Goal: Communication & Community: Answer question/provide support

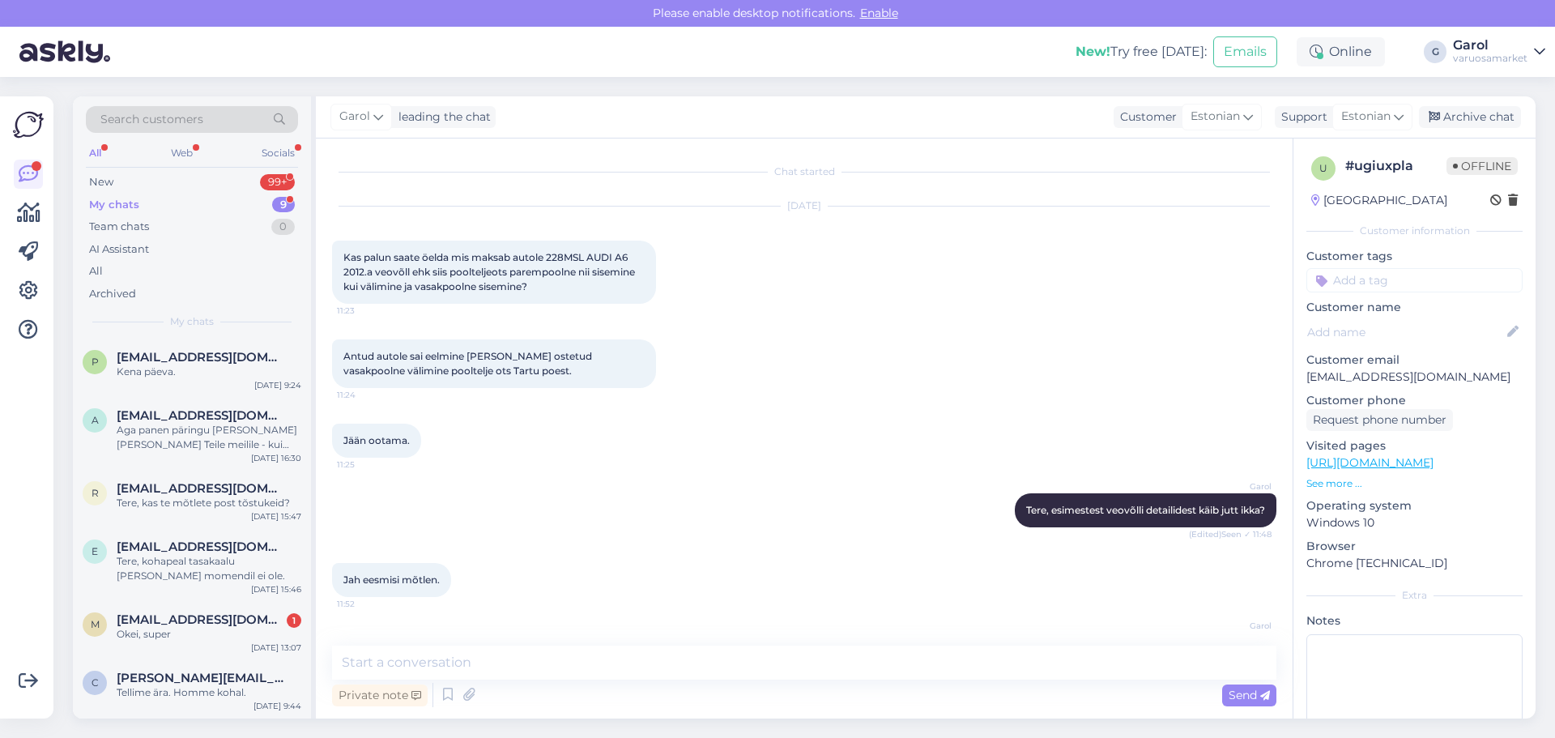
scroll to position [5008, 0]
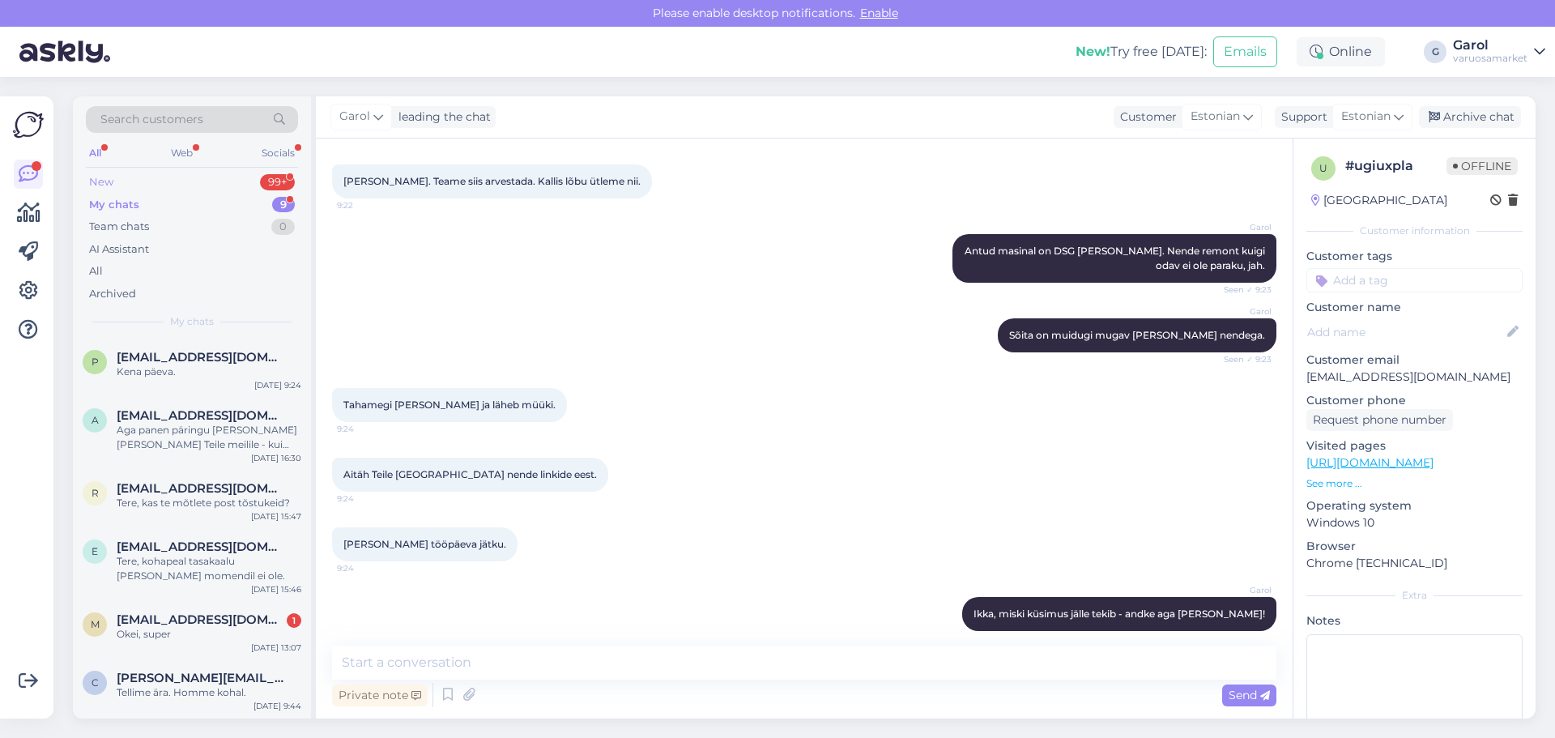
click at [218, 180] on div "New 99+" at bounding box center [192, 182] width 212 height 23
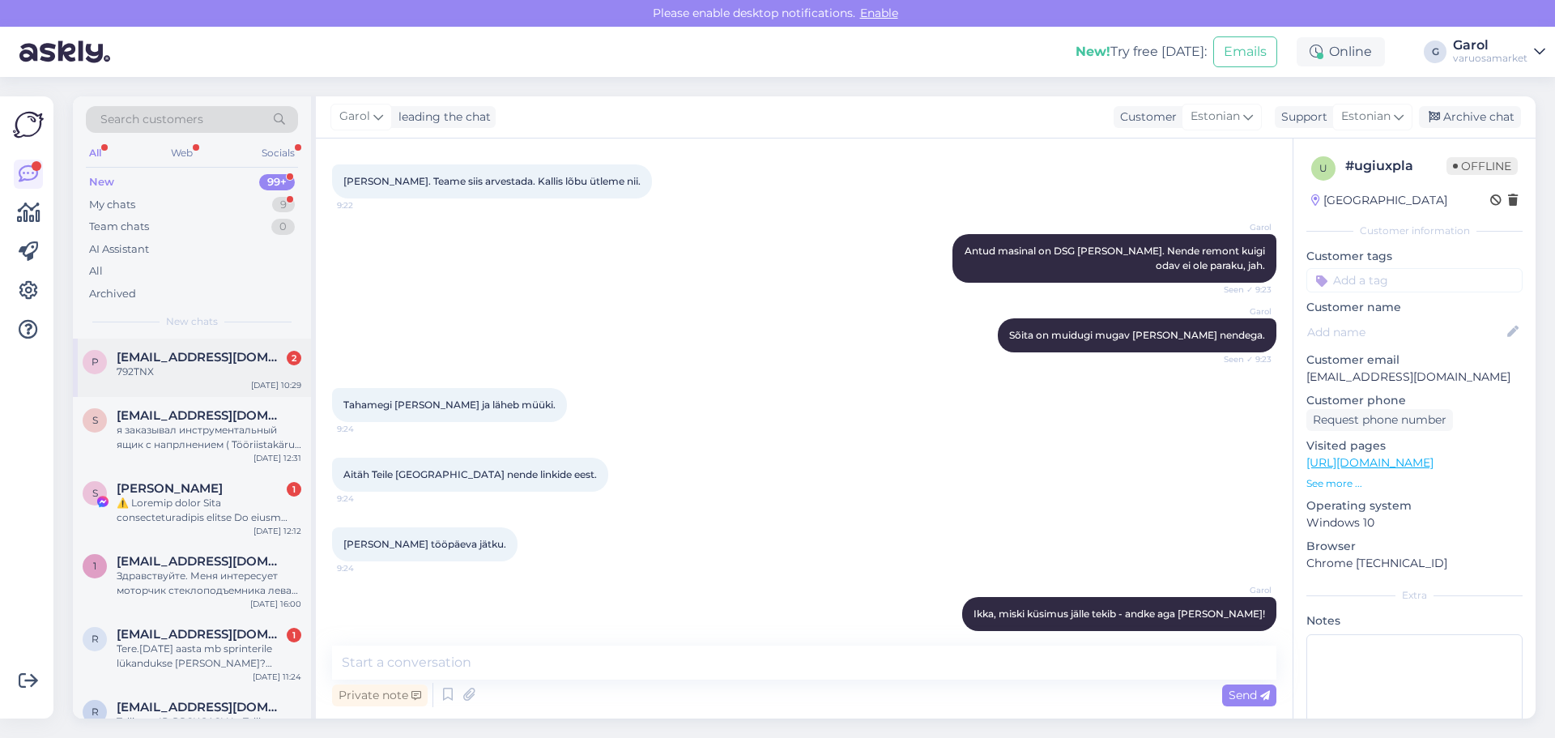
click at [226, 353] on span "[EMAIL_ADDRESS][DOMAIN_NAME]" at bounding box center [201, 357] width 168 height 15
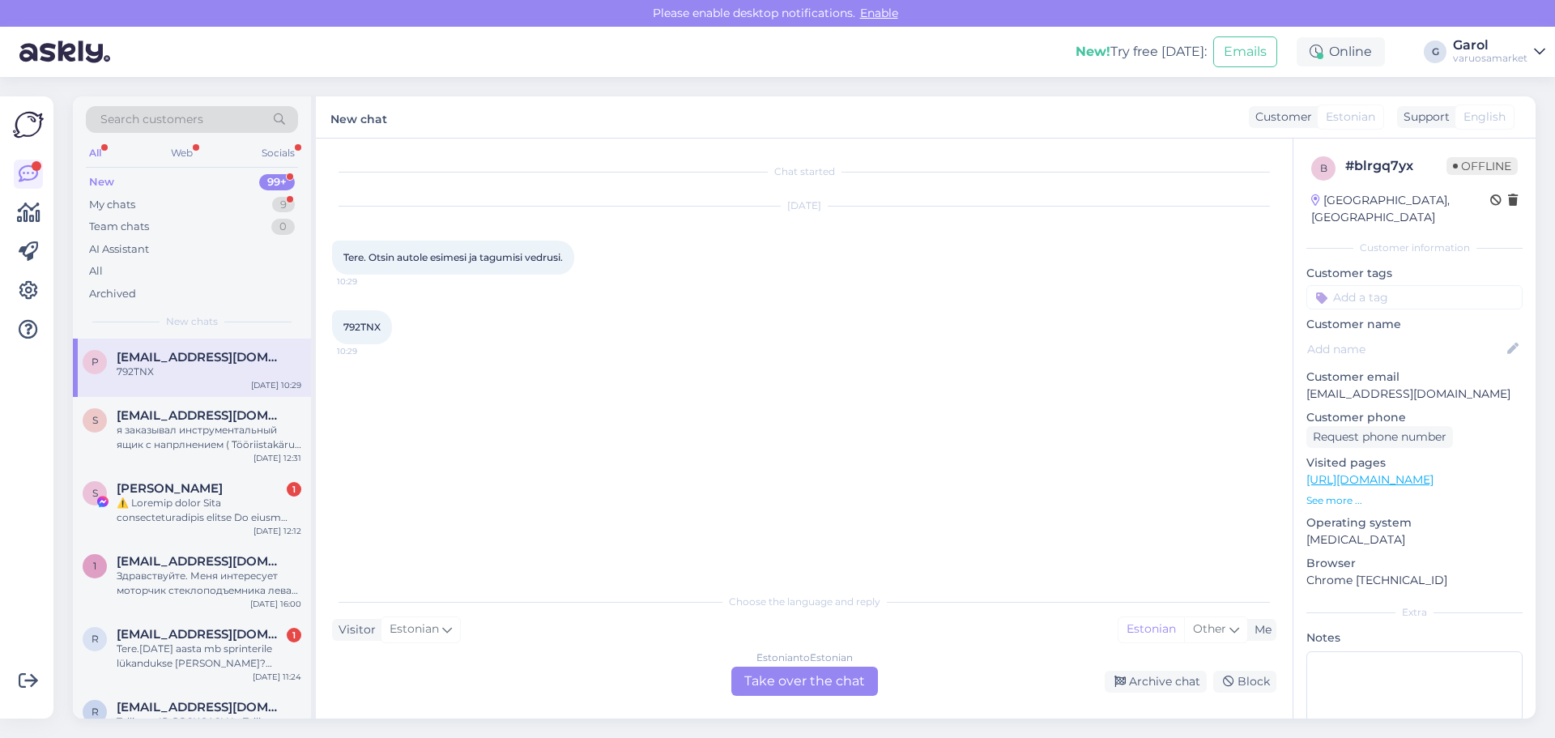
click at [349, 331] on span "792TNX" at bounding box center [361, 327] width 37 height 12
copy div "792TNX 10:29"
click at [812, 689] on div "Estonian to Estonian Take over the chat" at bounding box center [804, 680] width 147 height 29
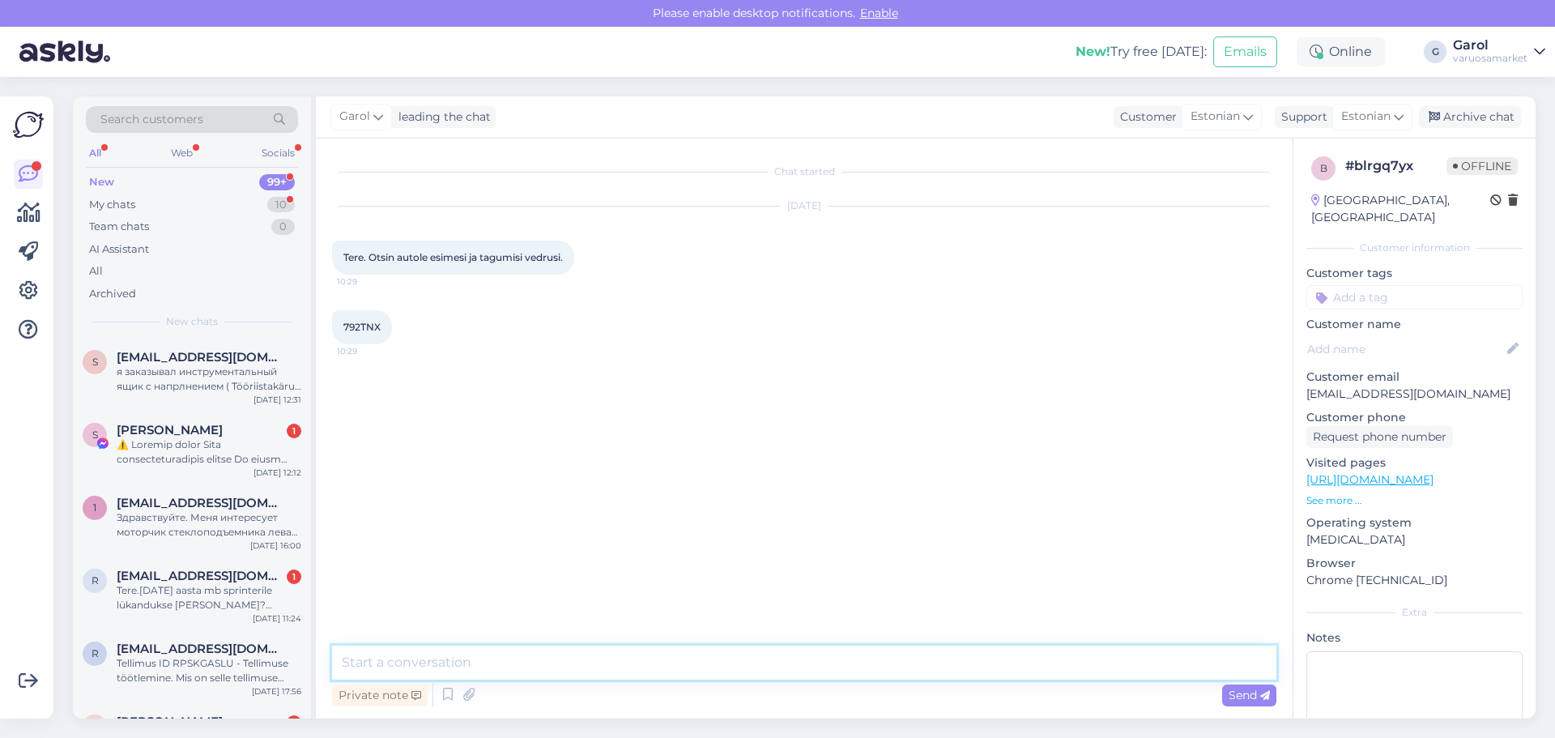
click at [764, 664] on textarea at bounding box center [804, 662] width 944 height 34
type textarea "Tere, mingit tootja eelistust ka? Soodsamaid, kvaliteetsemaid asju?"
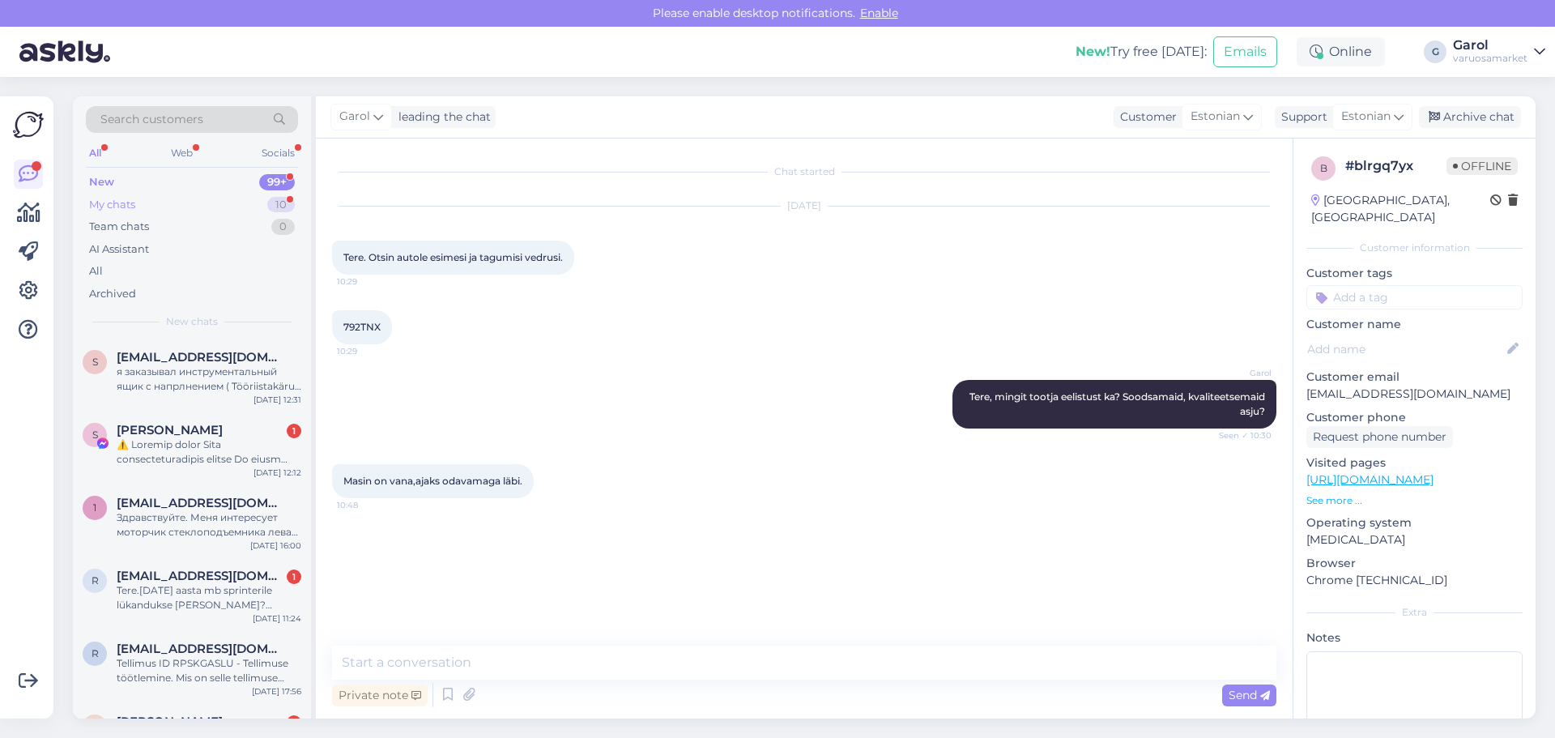
click at [241, 200] on div "My chats 10" at bounding box center [192, 205] width 212 height 23
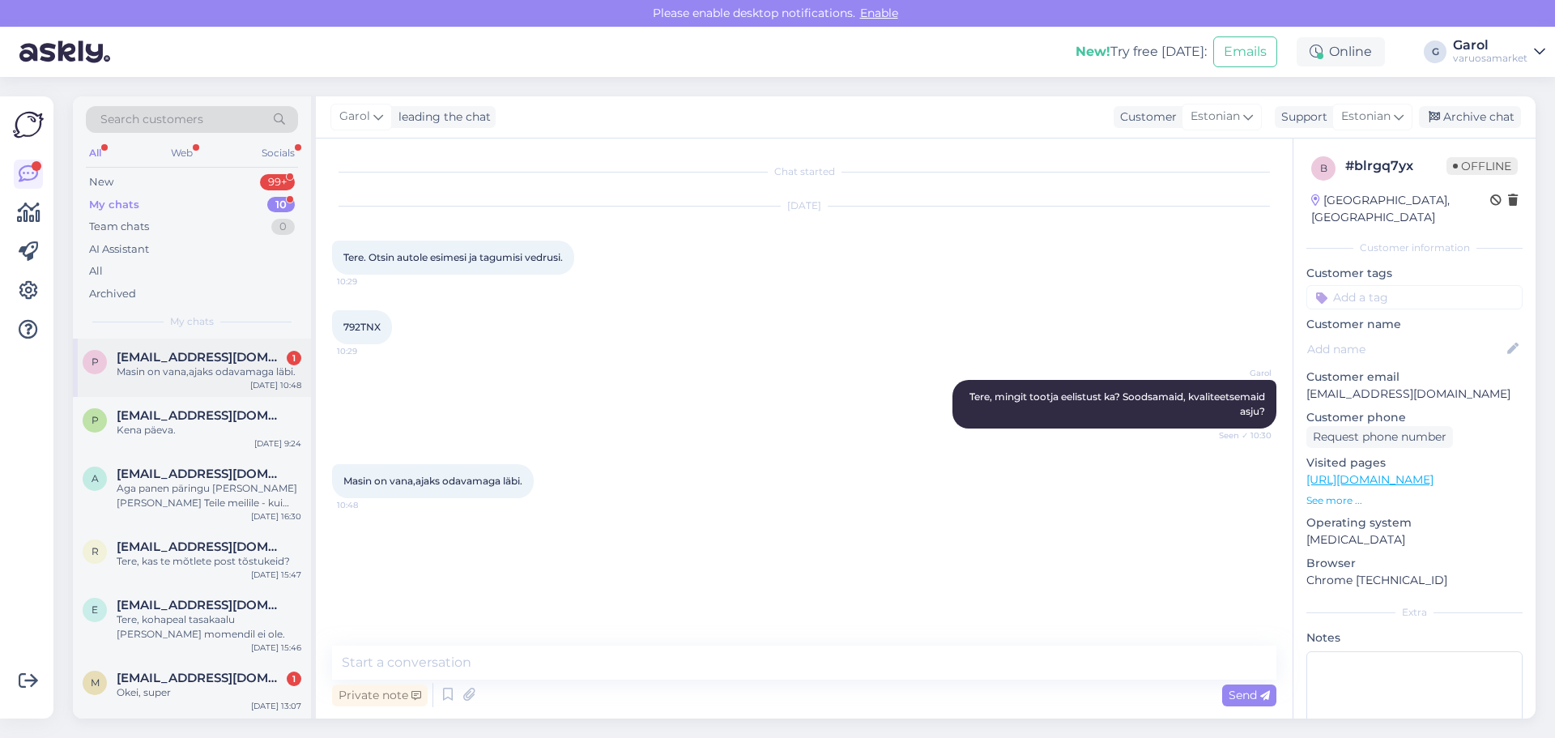
click at [201, 381] on div "P [EMAIL_ADDRESS][DOMAIN_NAME] 1 Masin on vana,ajaks odavamaga läbi. [DATE] 10:…" at bounding box center [192, 368] width 238 height 58
click at [364, 324] on span "792TNX" at bounding box center [361, 327] width 37 height 12
copy div "792TNX 10:29"
click at [516, 660] on textarea at bounding box center [804, 662] width 944 height 34
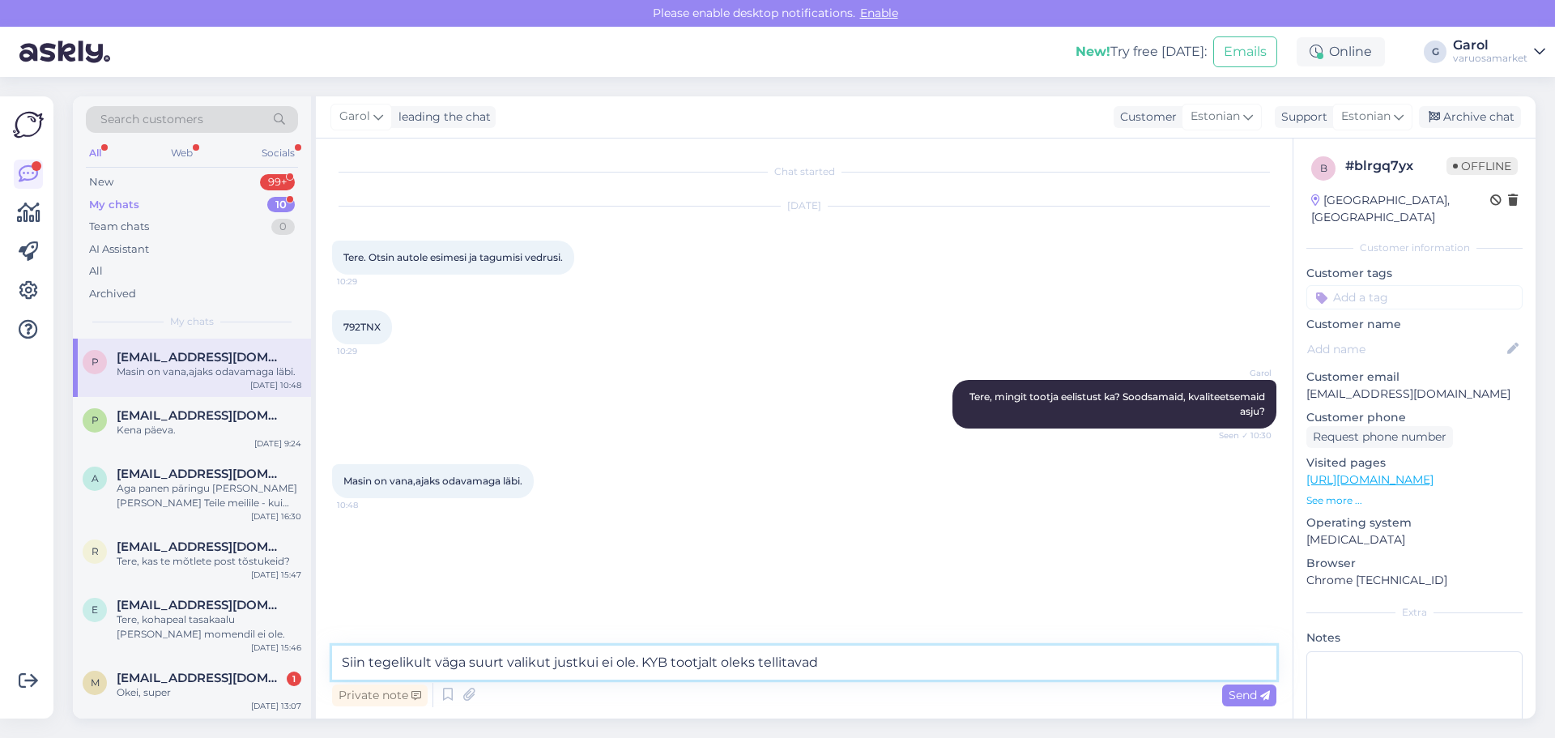
drag, startPoint x: 828, startPoint y: 658, endPoint x: 837, endPoint y: 645, distance: 16.9
click at [829, 658] on textarea "Siin tegelikult väga suurt valikut justkui ei ole. KYB tootjalt oleks tellitavad" at bounding box center [804, 662] width 944 height 34
click at [755, 663] on textarea "Siin tegelikult väga suurt valikut justkui ei ole. KYB tootjalt oleks tellitava…" at bounding box center [804, 662] width 944 height 34
click at [973, 666] on textarea "Siin tegelikult väga suurt valikut justkui ei ole. KYB tootjalt oleks esimesed …" at bounding box center [804, 662] width 944 height 34
click at [1154, 663] on textarea "Siin tegelikult väga suurt valikut justkui ei ole. KYB tootjalt oleks esimesed …" at bounding box center [804, 662] width 944 height 34
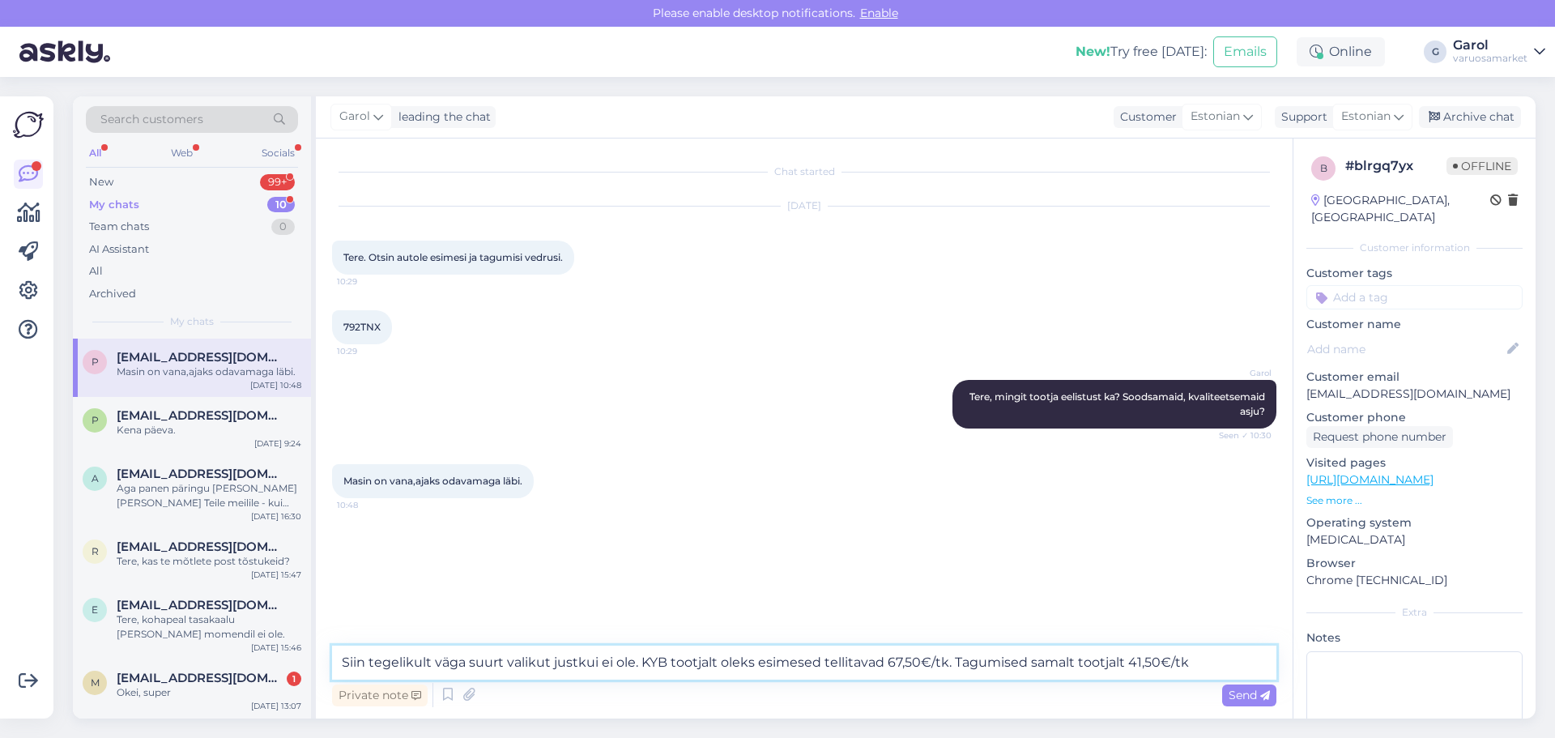
type textarea "Siin tegelikult väga suurt valikut justkui ei ole. KYB tootjalt oleks esimesed …"
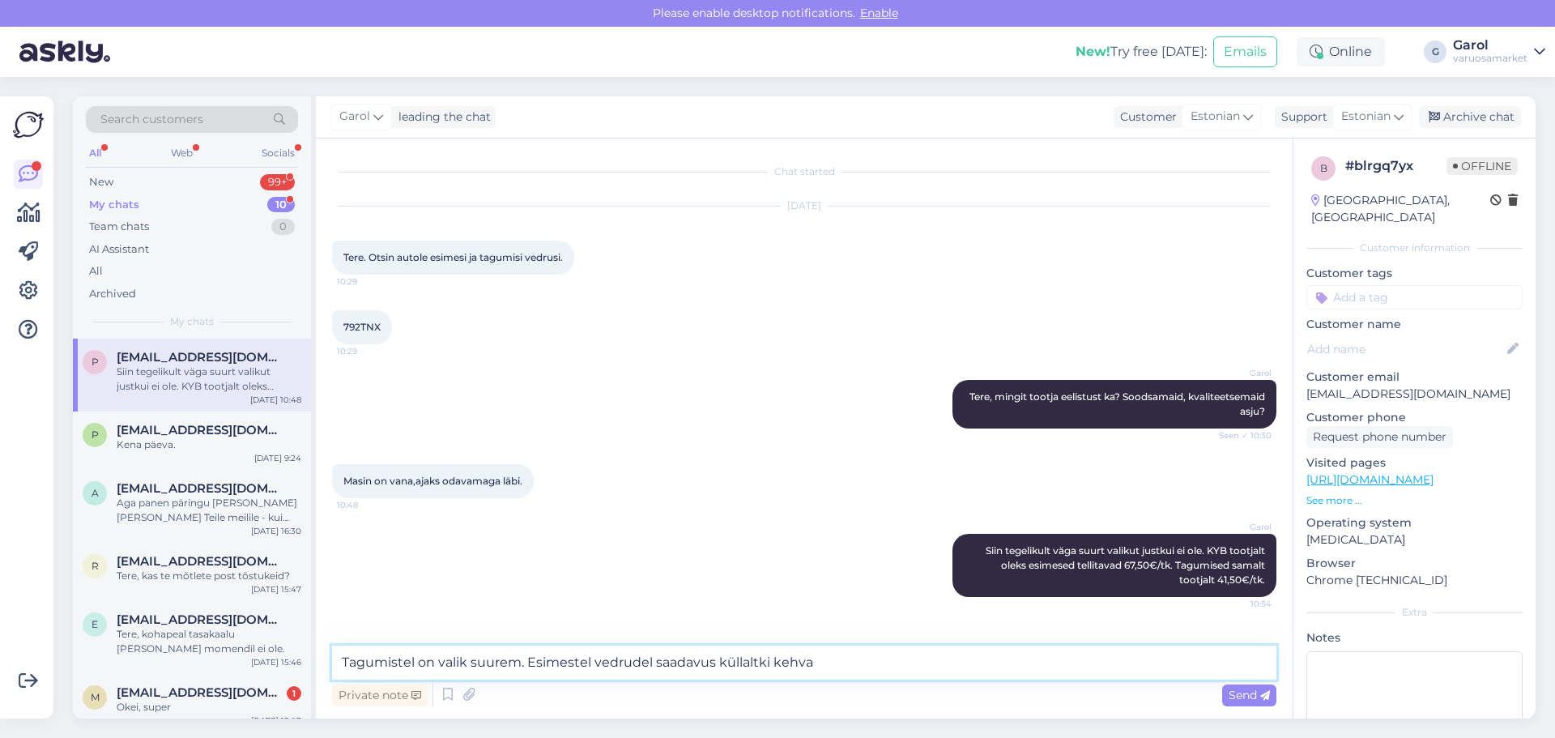
type textarea "Tagumistel on valik suurem. Esimestel vedrudel saadavus küllaltki kehva."
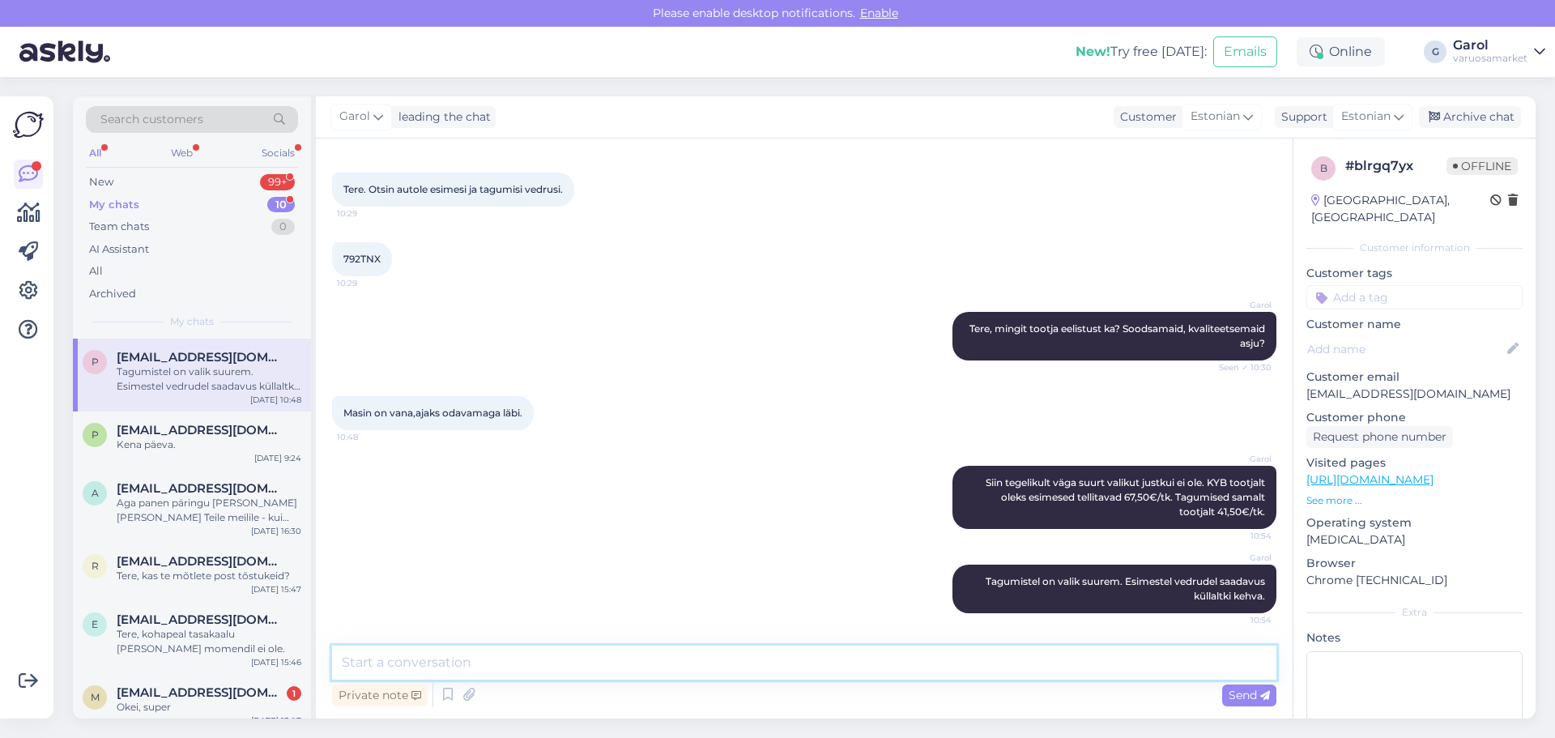
click at [627, 661] on textarea at bounding box center [804, 662] width 944 height 34
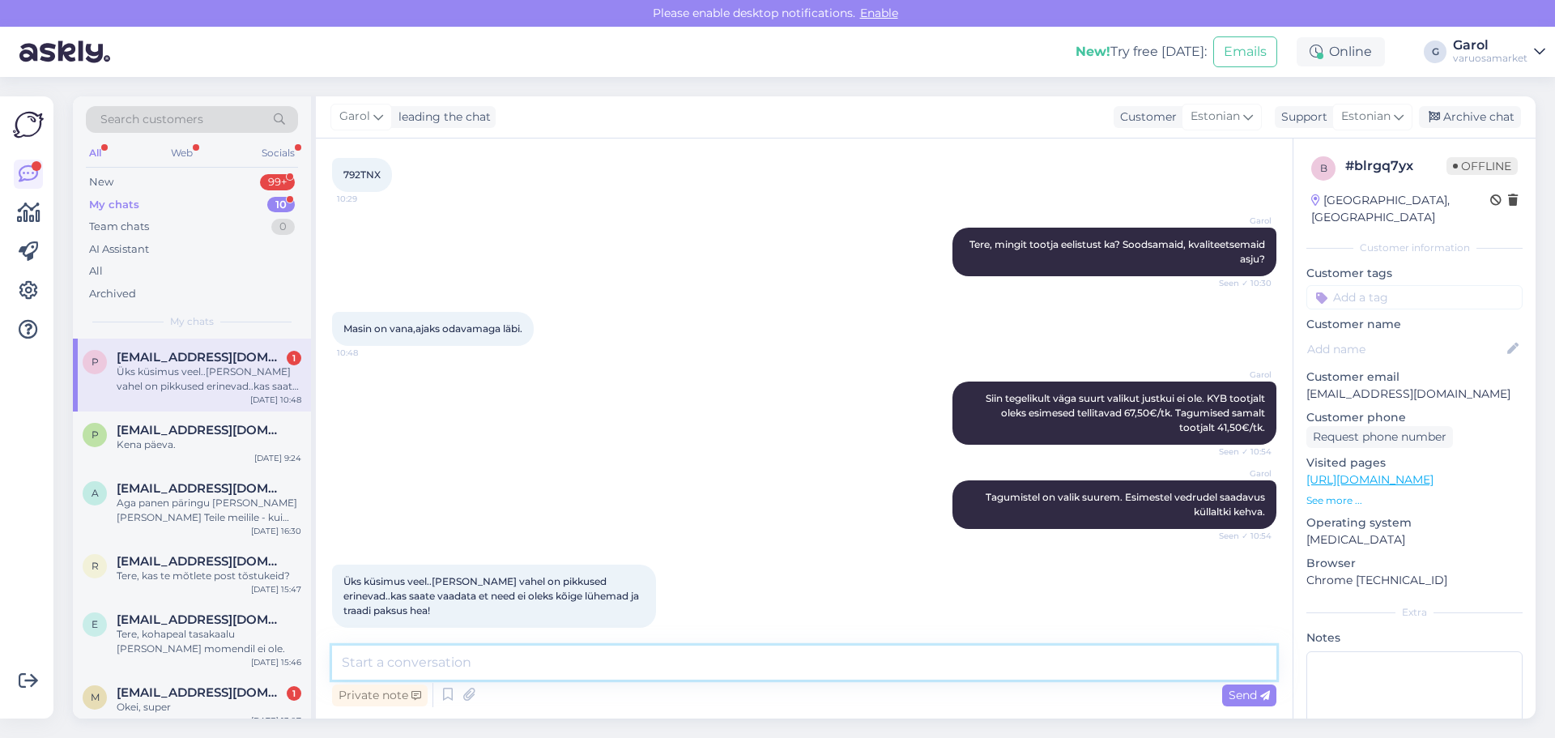
click at [553, 659] on textarea at bounding box center [804, 662] width 944 height 34
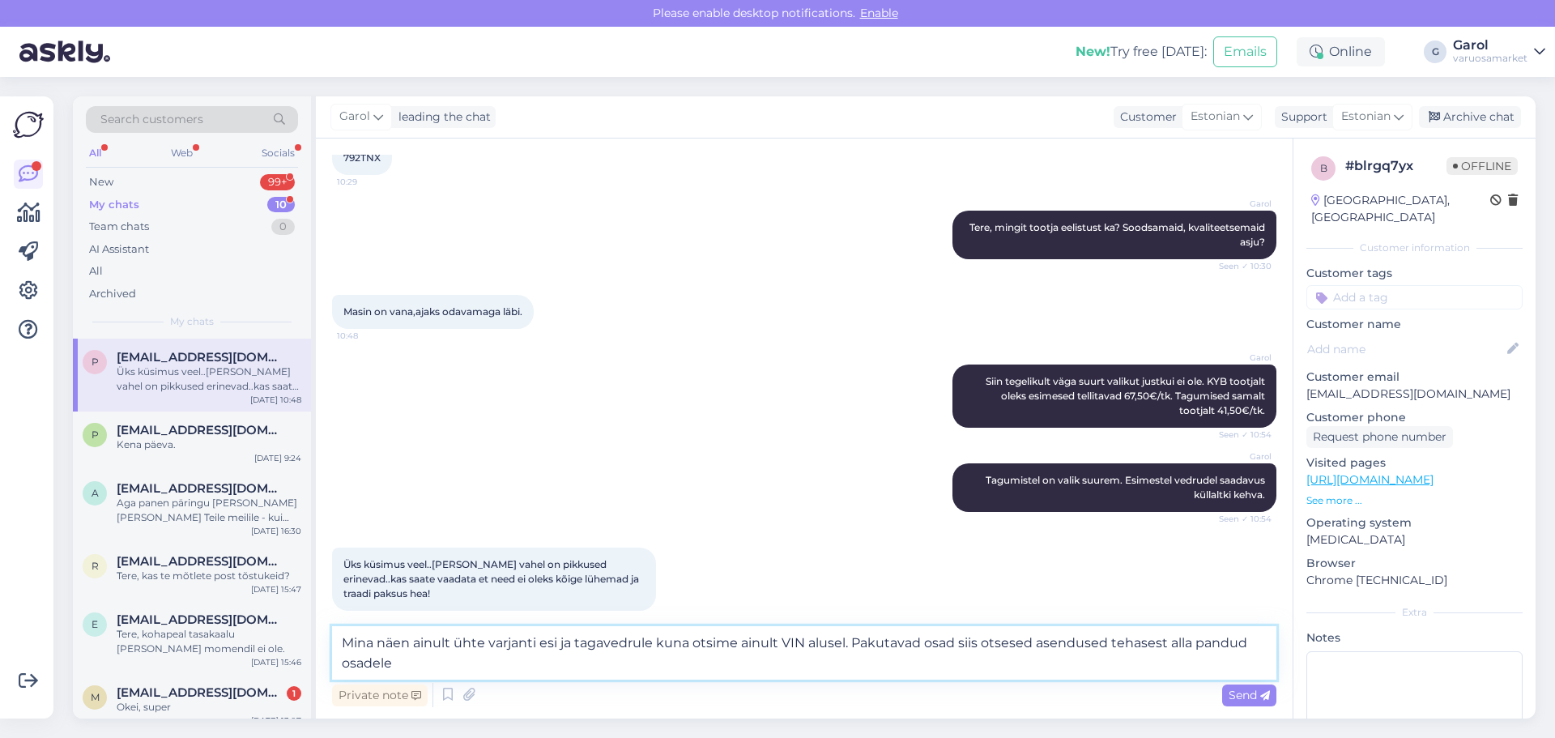
type textarea "Mina näen ainult ühte varjanti esi ja tagavedrule kuna otsime ainult VIN alusel…"
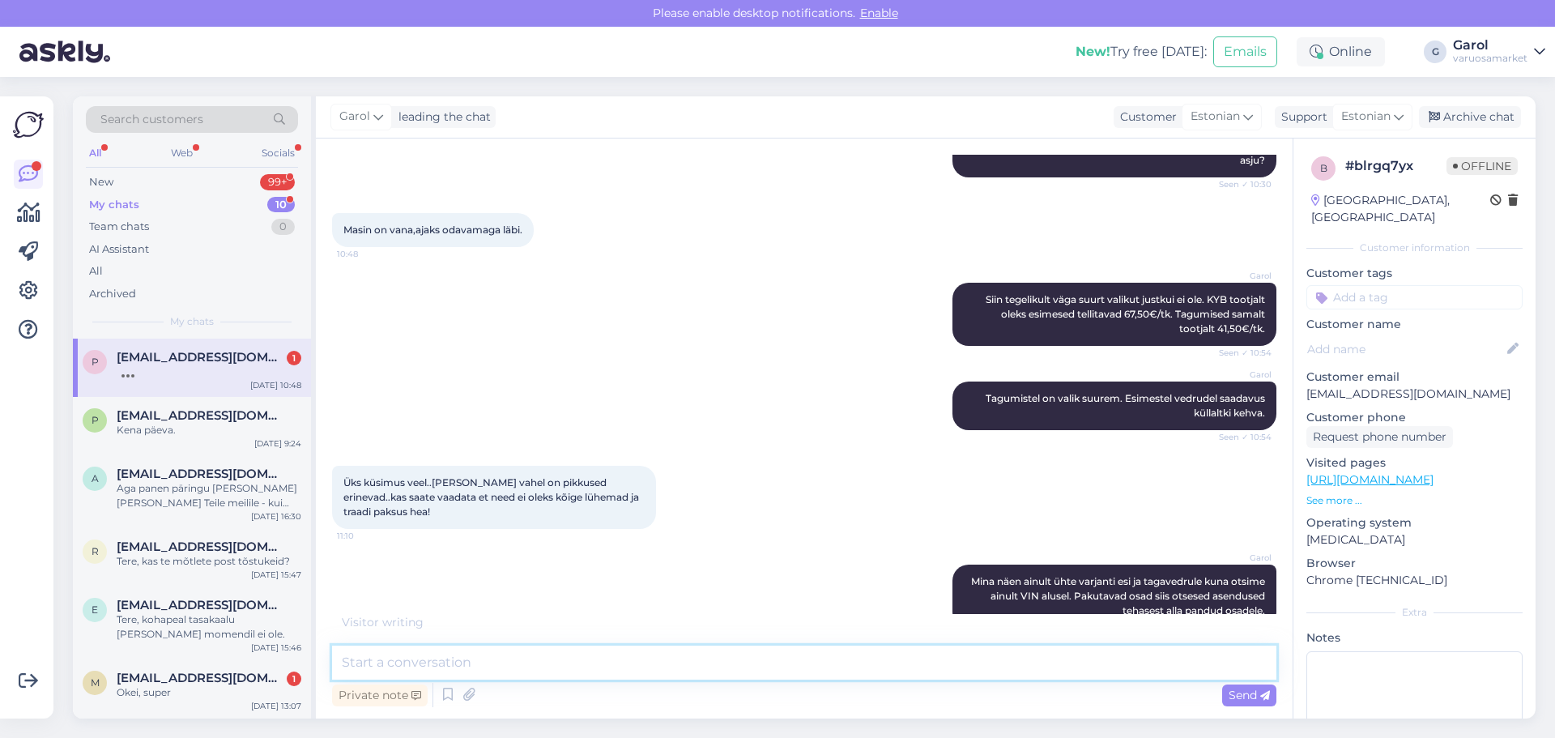
scroll to position [321, 0]
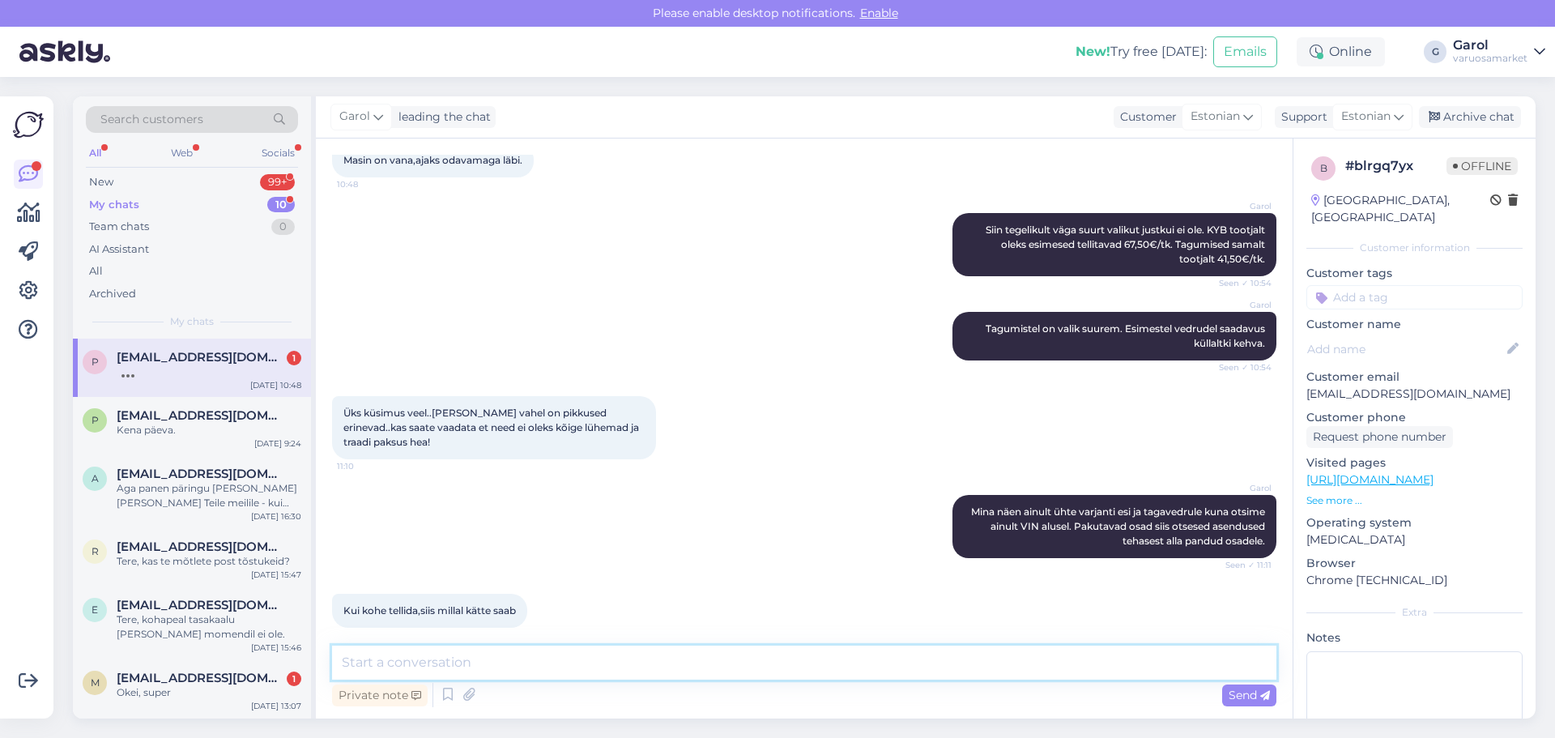
click at [551, 662] on textarea at bounding box center [804, 662] width 944 height 34
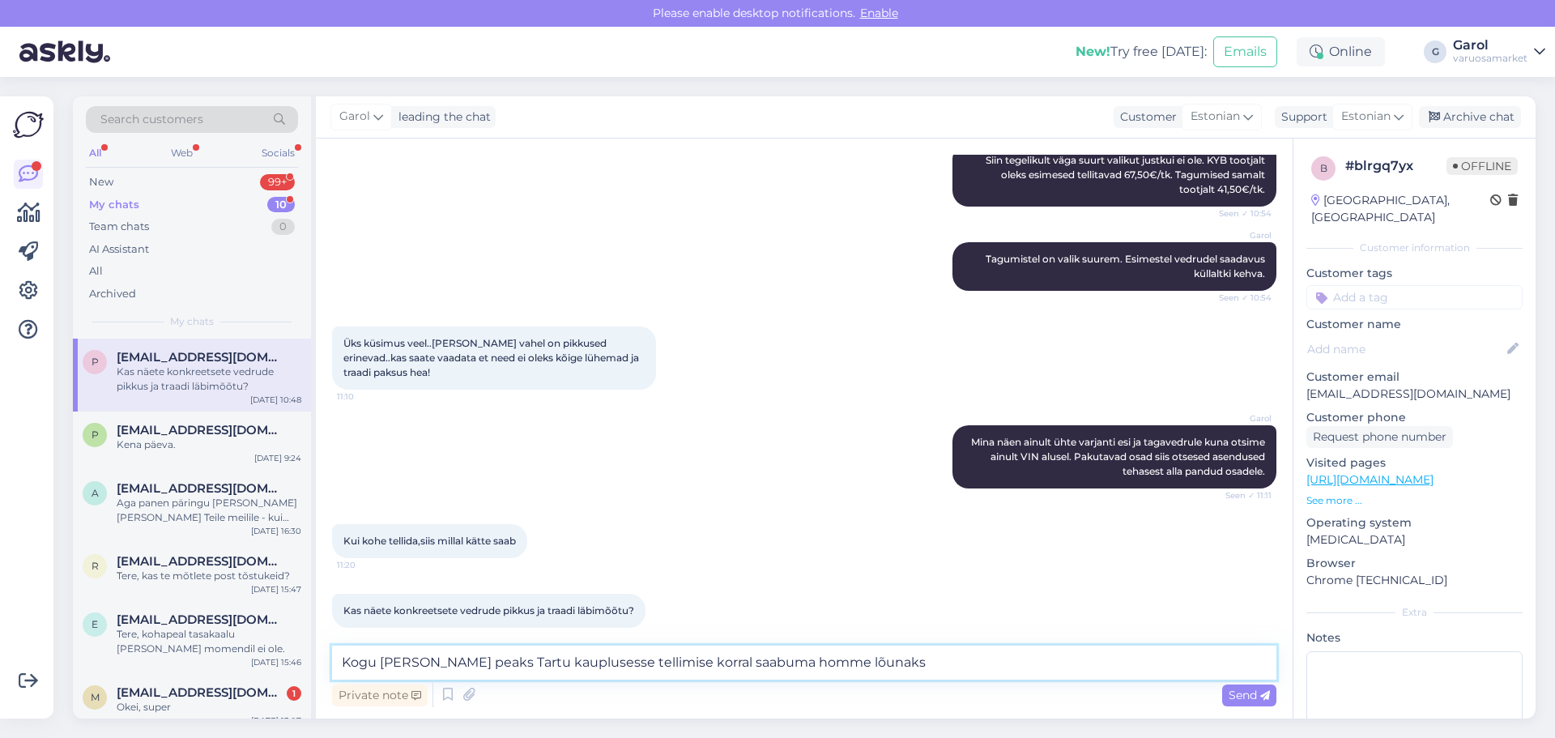
type textarea "Kogu [PERSON_NAME] peaks Tartu kauplusesse tellimise korral saabuma homme lõuna…"
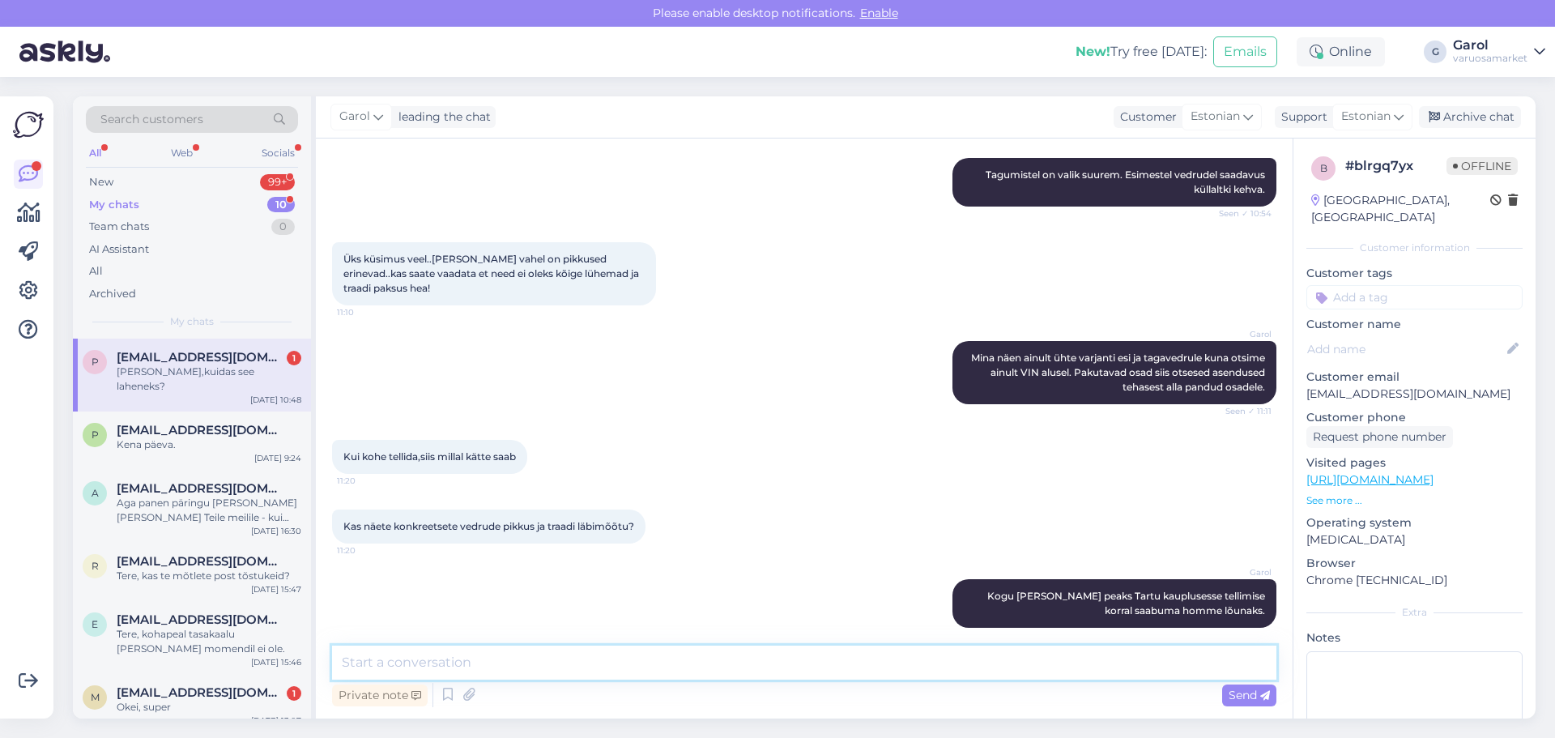
scroll to position [544, 0]
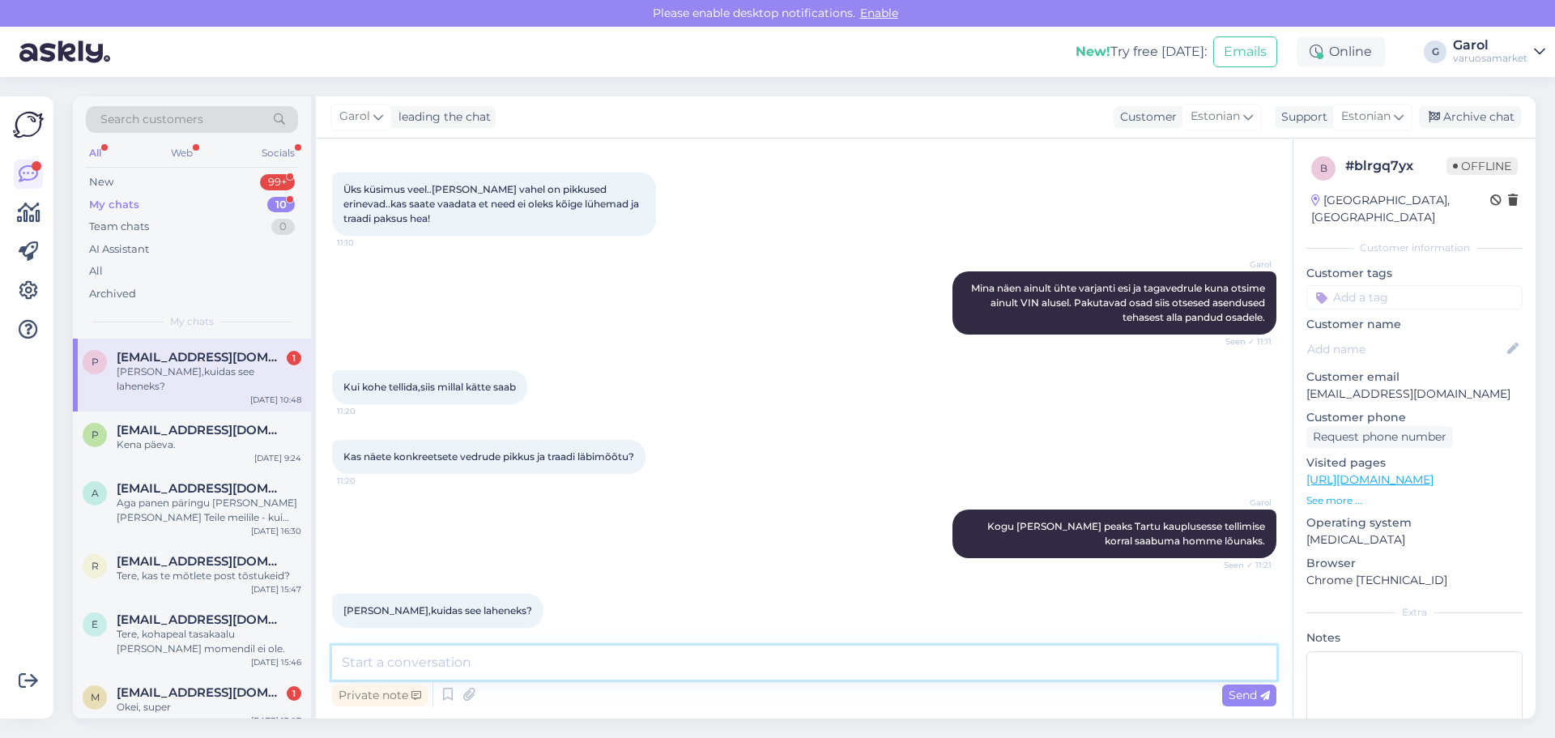
click at [525, 662] on textarea at bounding box center [804, 662] width 944 height 34
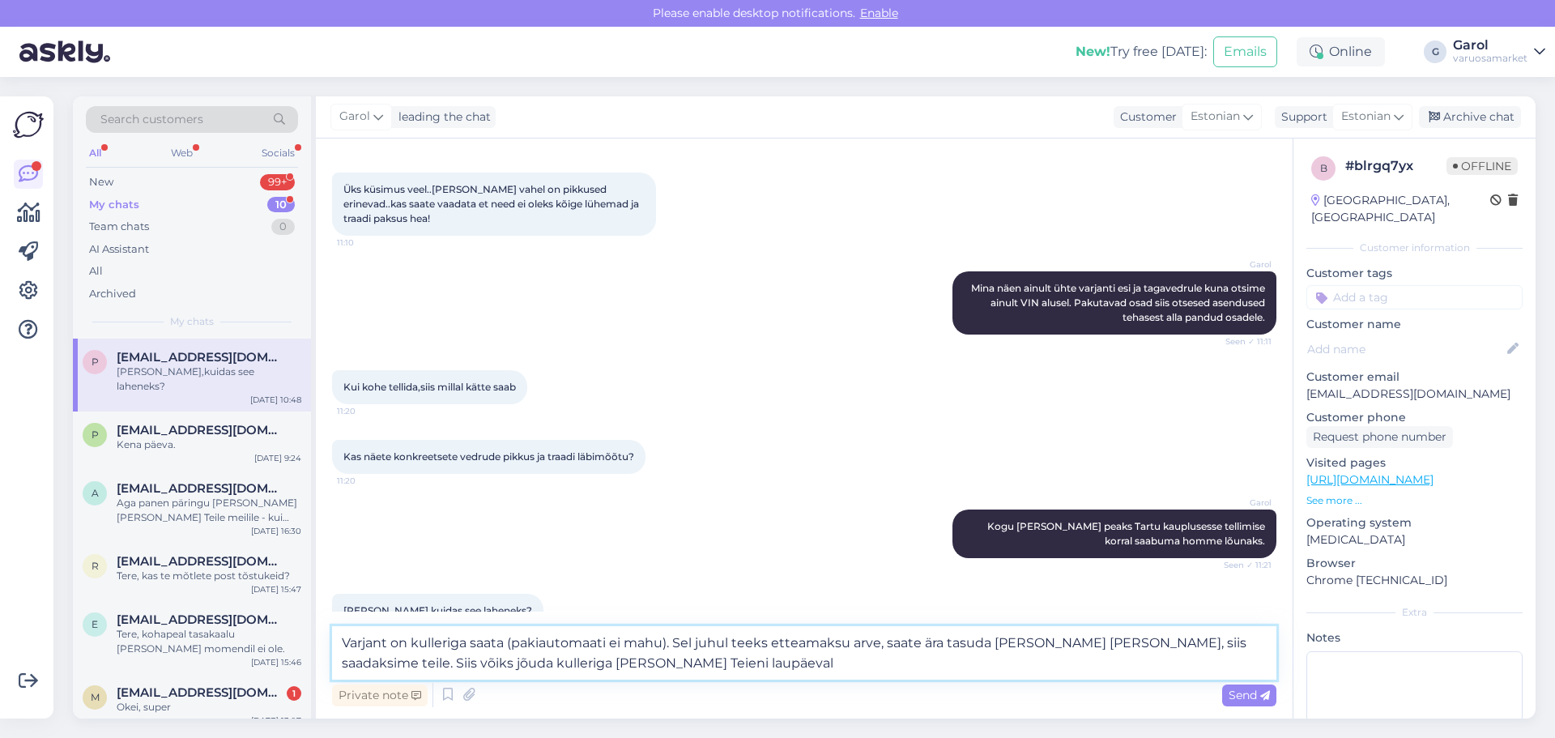
type textarea "Varjant on kulleriga saata (pakiautomaati ei mahu). Sel juhul teeks etteamaksu …"
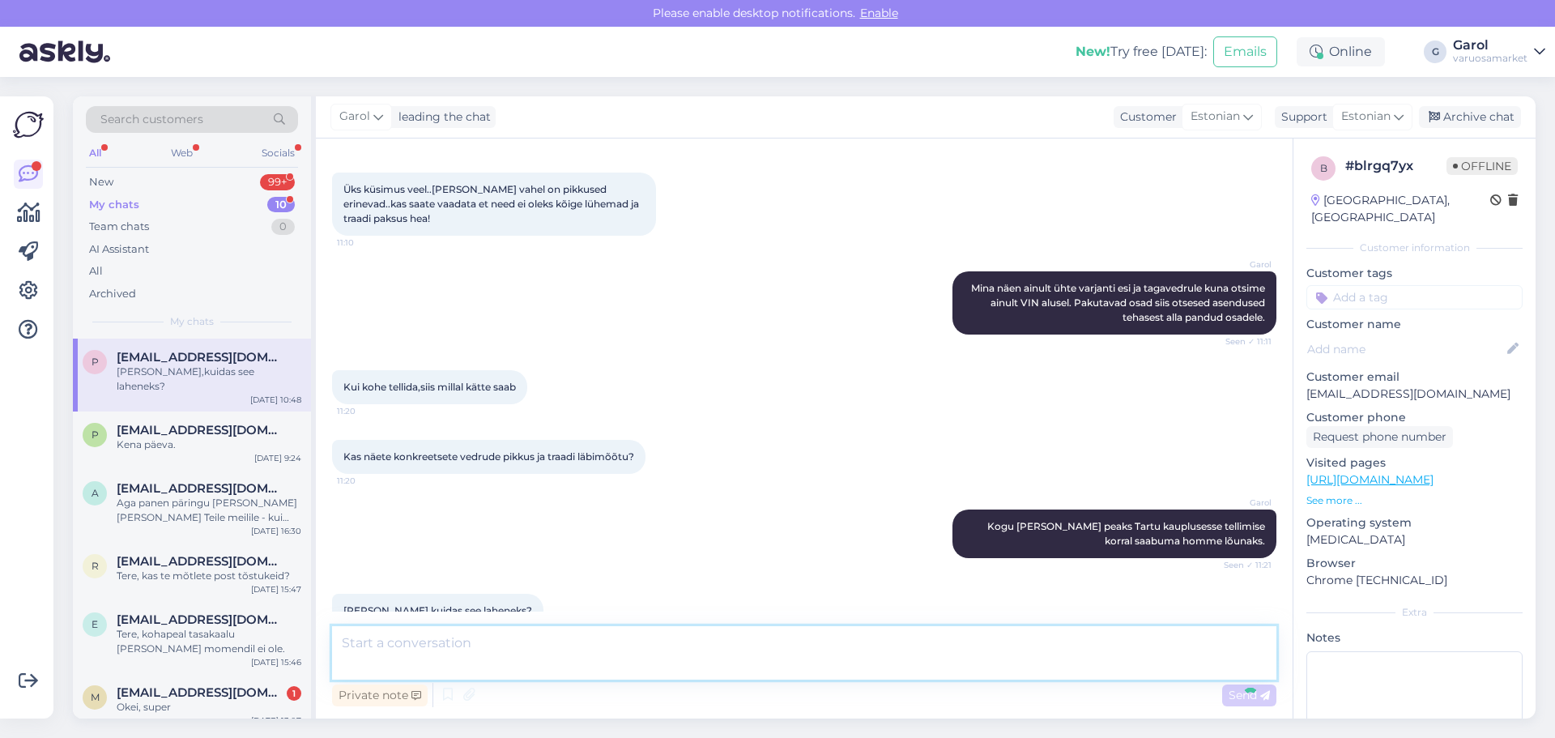
scroll to position [658, 0]
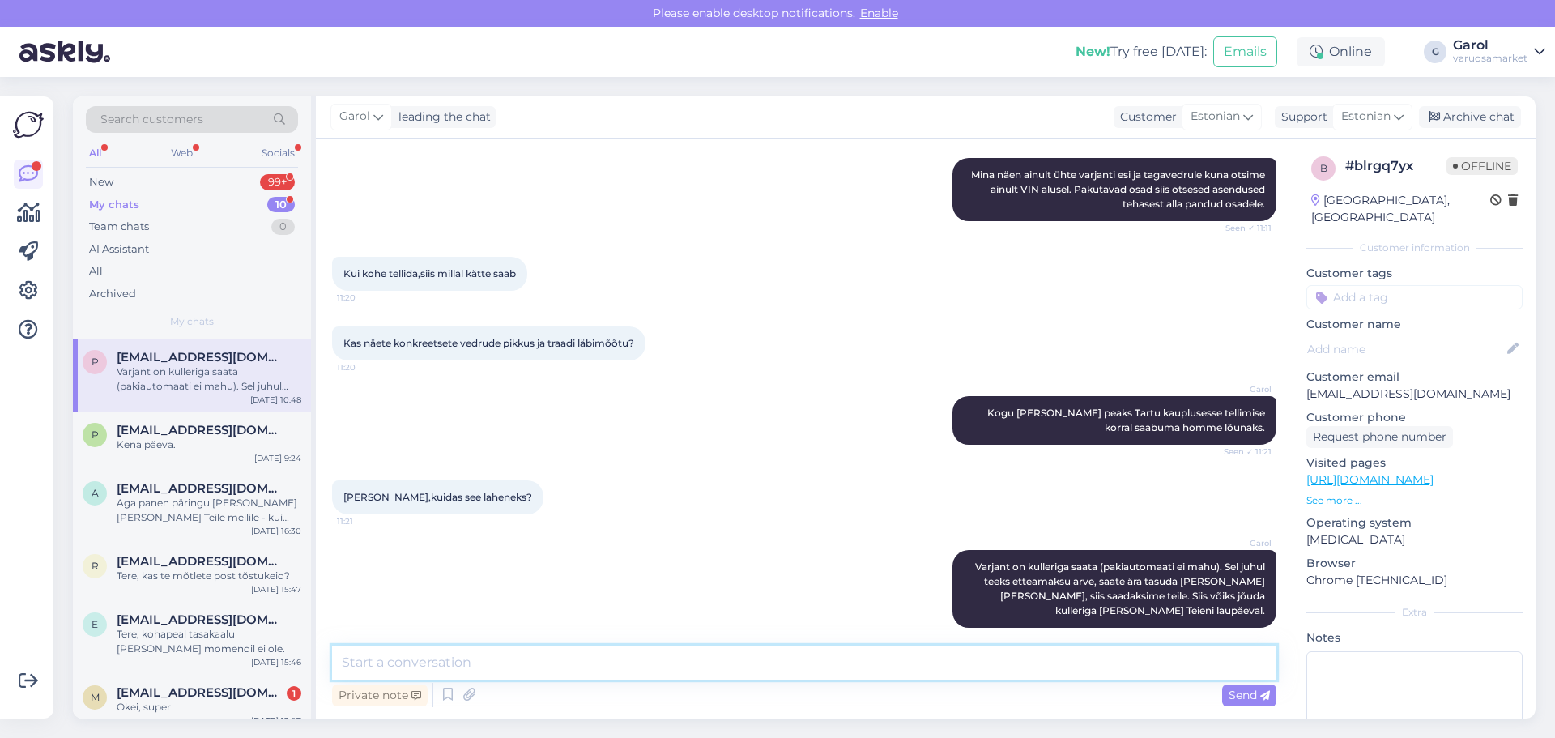
click at [678, 659] on textarea at bounding box center [804, 662] width 944 height 34
paste textarea "Esi vedru pikkus: 337mm, jämedus 16,5mm, väli diameeter 120mm"
type textarea "Esi vedru pikkus: 337mm, jämedus 16,5mm, väli diameeter 120mm"
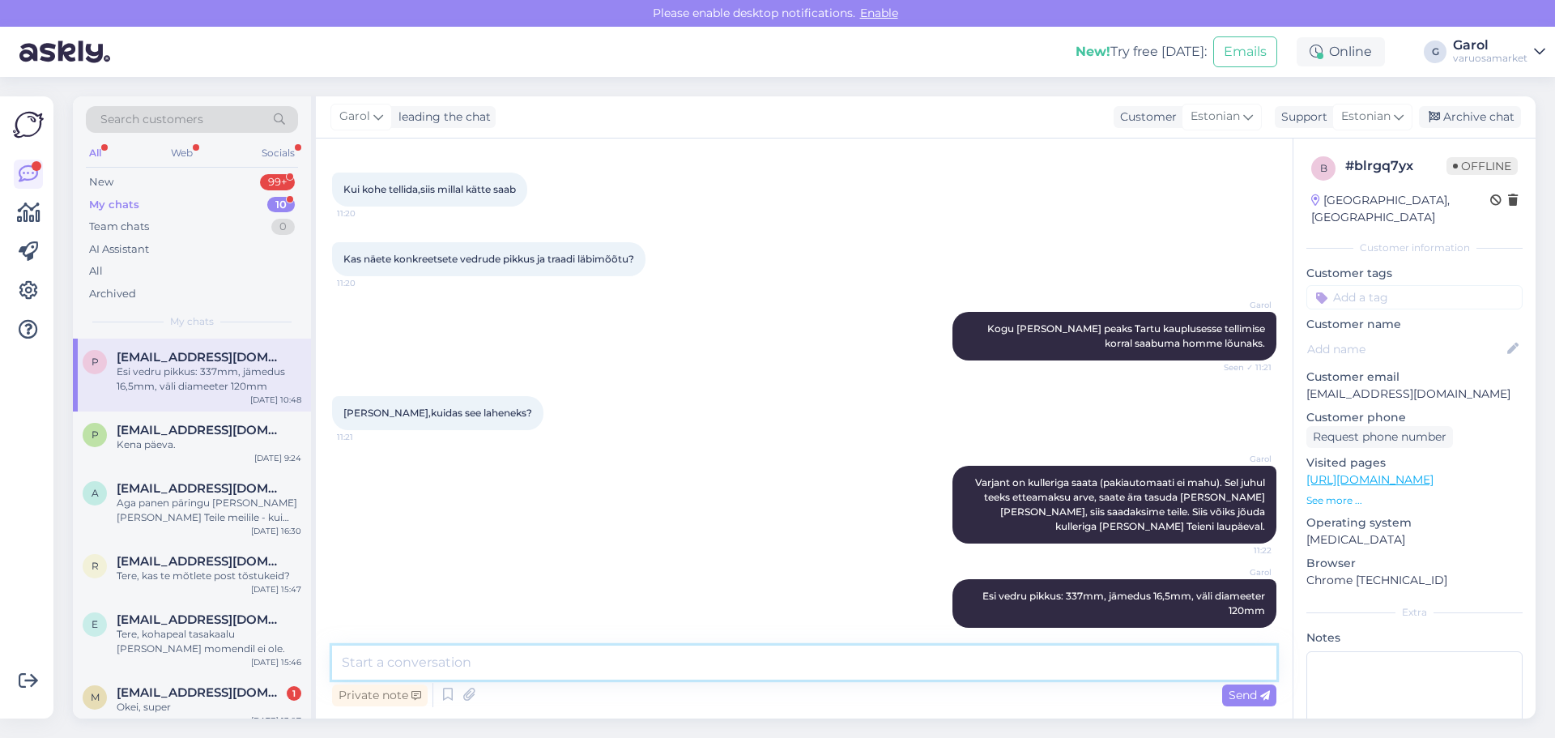
click at [767, 665] on textarea at bounding box center [804, 662] width 944 height 34
type textarea "Taga vedru pikkus peaks olema 358mm [PERSON_NAME] diameeter 143mm. Kataloog [PE…"
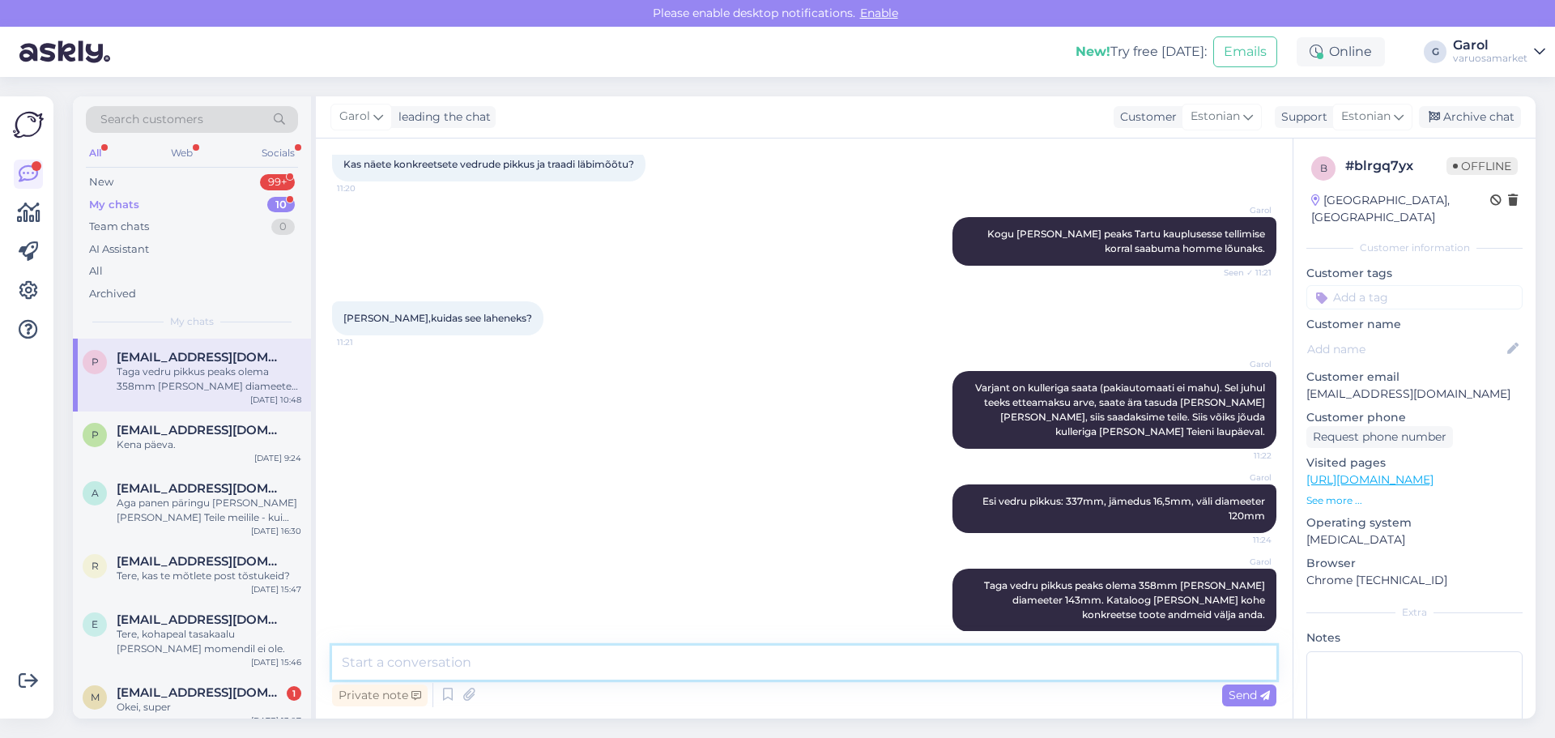
scroll to position [841, 0]
